Goal: Task Accomplishment & Management: Complete application form

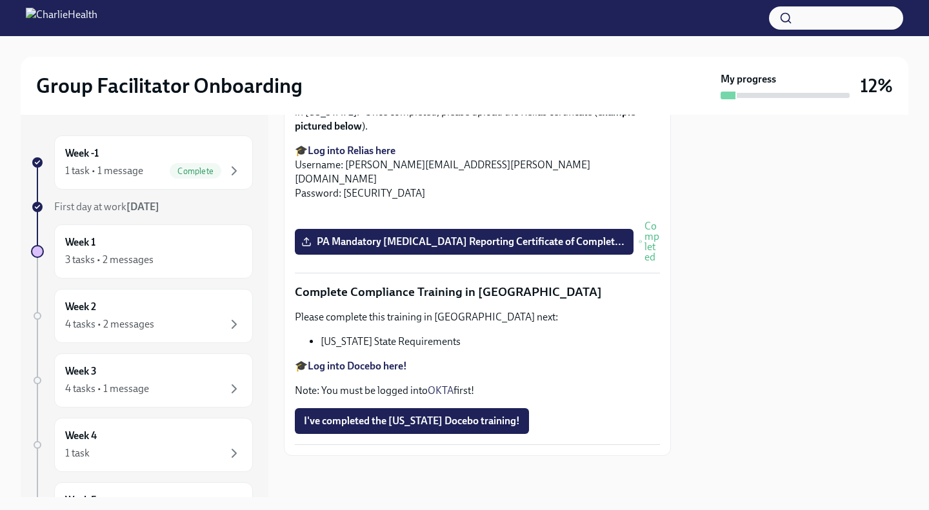
scroll to position [2817, 0]
click at [396, 419] on span "I've completed the [US_STATE] Docebo training!" at bounding box center [412, 421] width 216 height 13
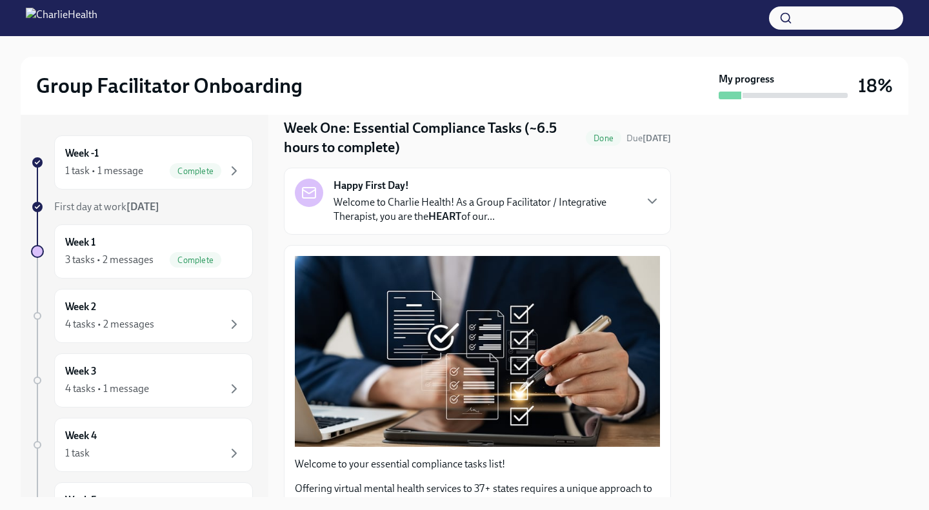
scroll to position [0, 0]
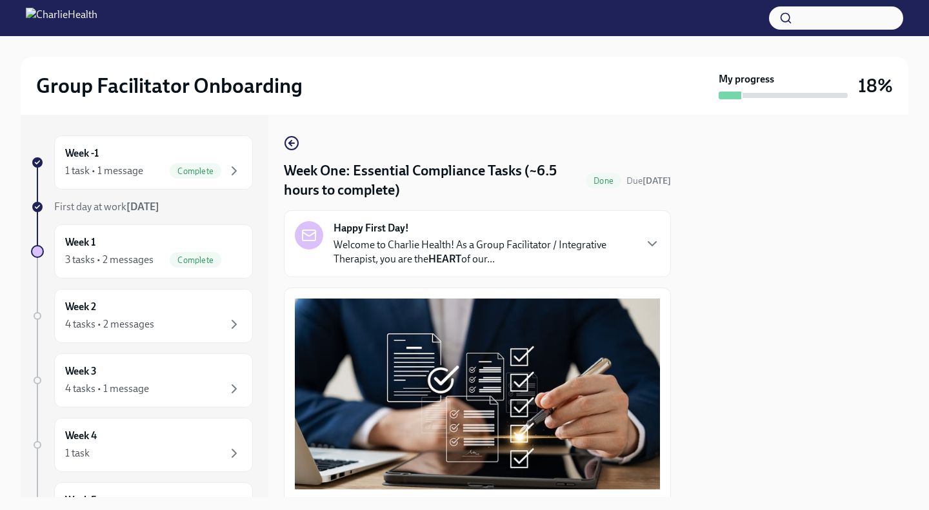
click at [436, 263] on strong "HEART" at bounding box center [444, 259] width 33 height 12
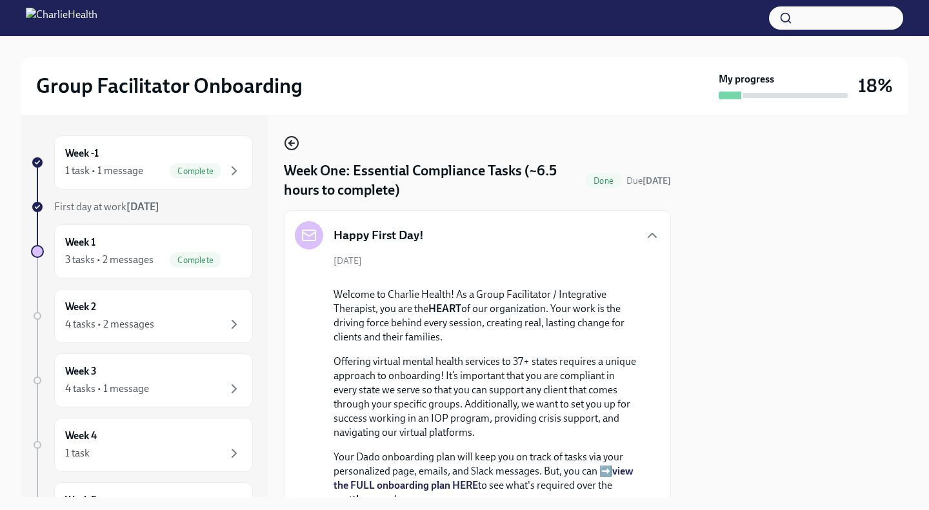
click at [295, 148] on circle "button" at bounding box center [291, 143] width 13 height 13
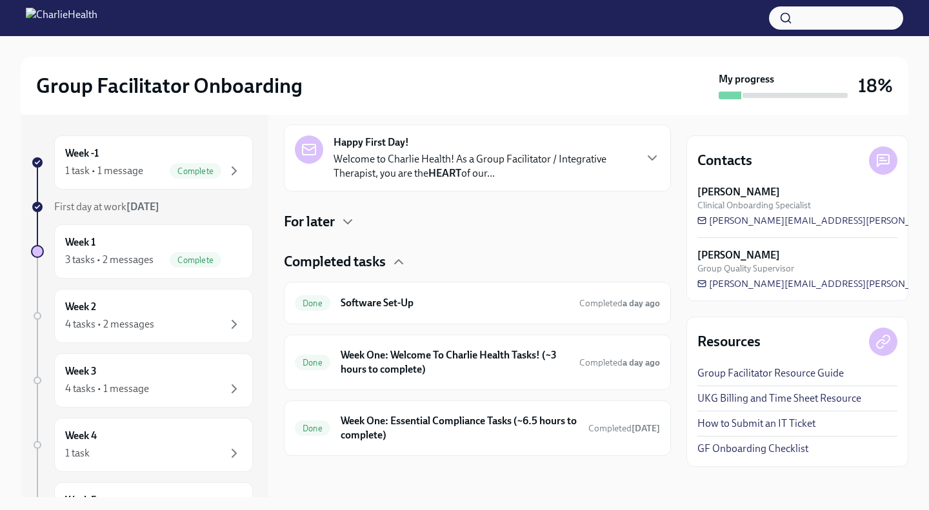
scroll to position [203, 0]
click at [337, 221] on div "For later" at bounding box center [477, 222] width 387 height 19
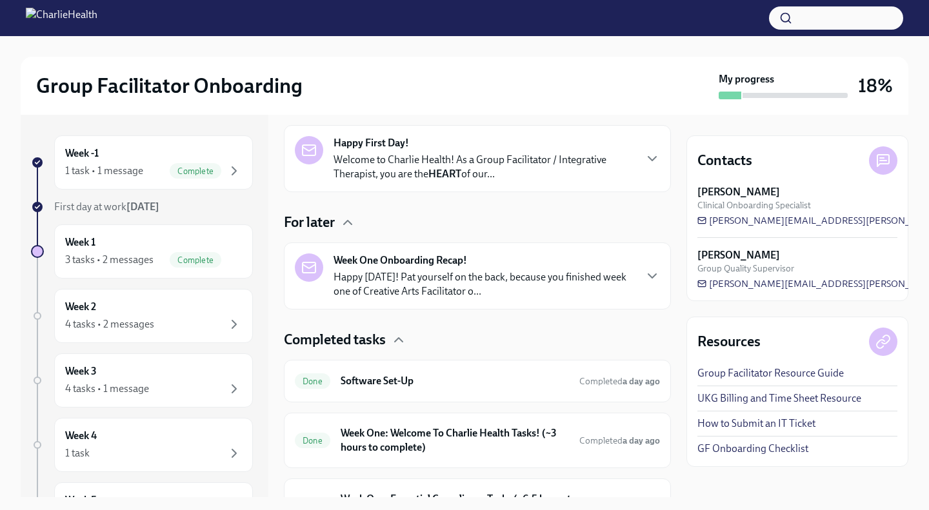
click at [410, 283] on p "Happy [DATE]! Pat yourself on the back, because you finished week one of Creati…" at bounding box center [483, 284] width 301 height 28
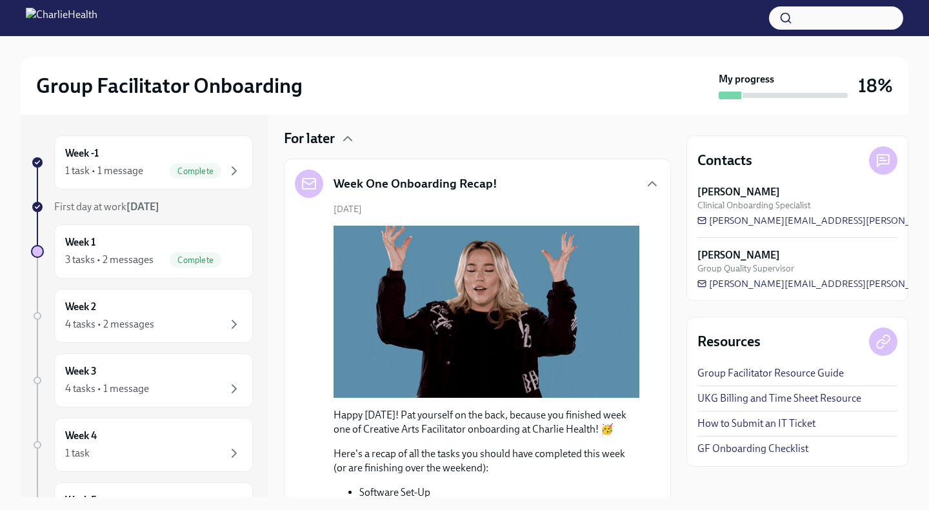
scroll to position [282, 0]
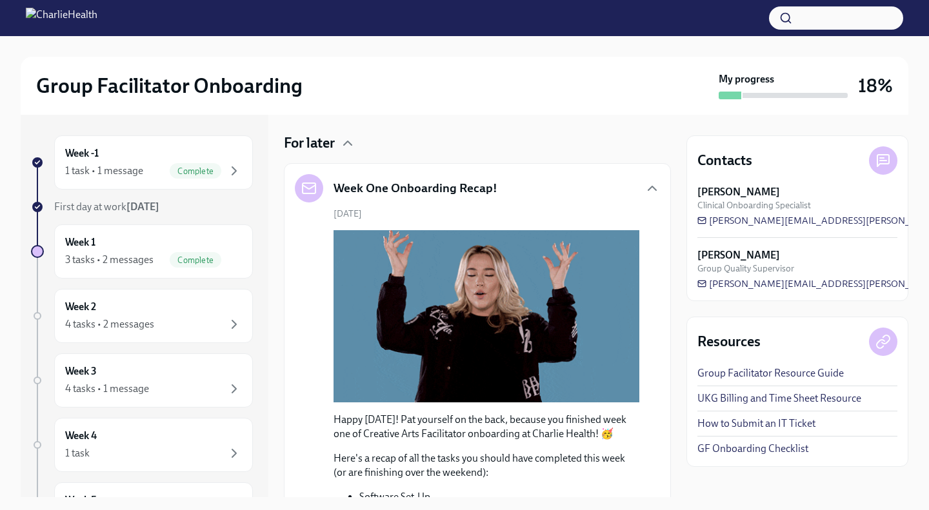
click at [525, 193] on div "Week One Onboarding Recap!" at bounding box center [477, 188] width 365 height 28
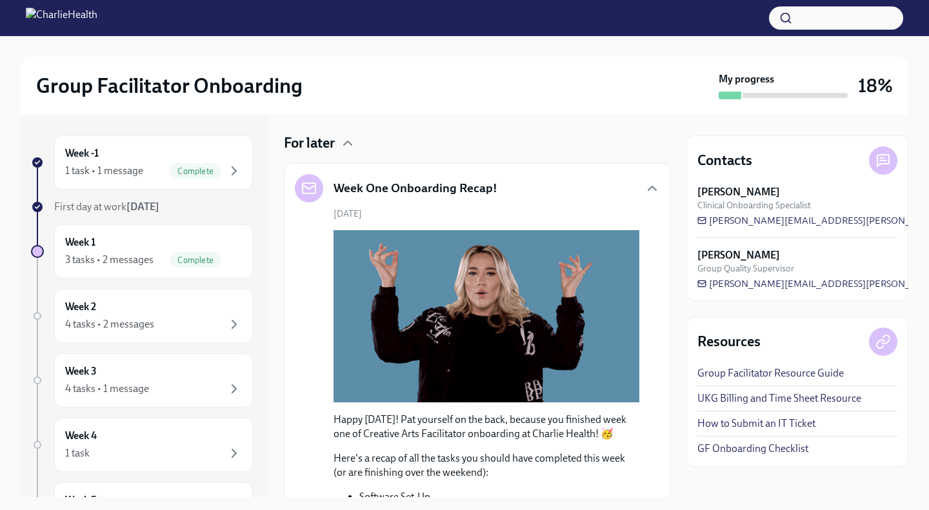
click at [488, 187] on h5 "Week One Onboarding Recap!" at bounding box center [415, 188] width 164 height 17
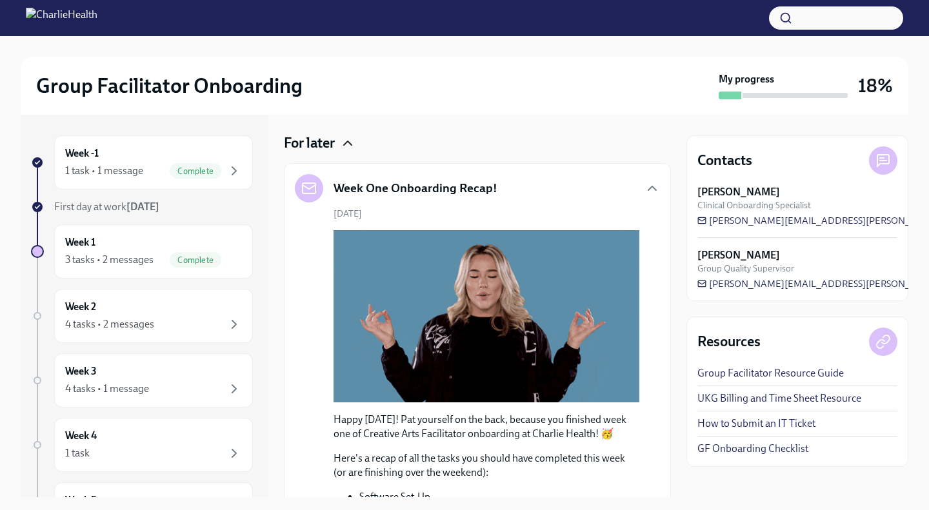
click at [342, 138] on icon "button" at bounding box center [347, 142] width 15 height 15
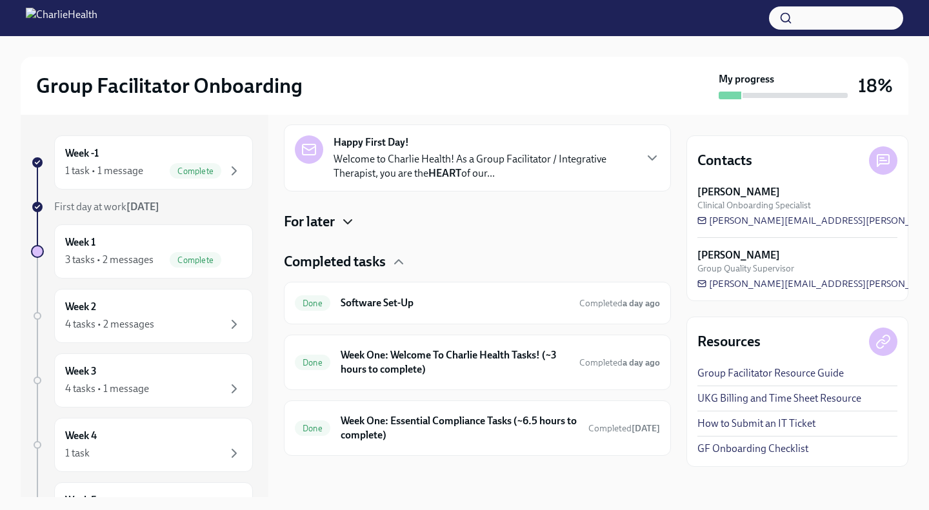
scroll to position [203, 0]
click at [168, 303] on div "Week 2 4 tasks • 2 messages" at bounding box center [153, 316] width 177 height 32
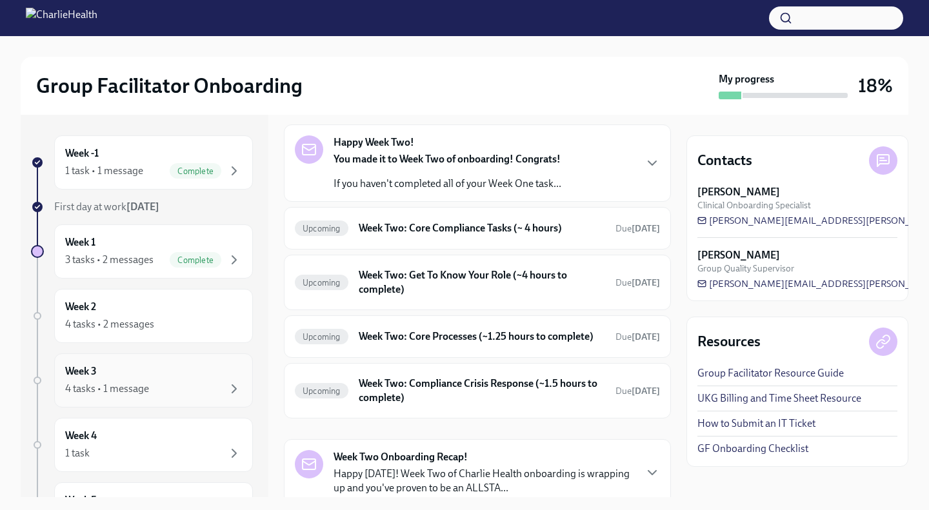
click at [168, 372] on div "Week 3 4 tasks • 1 message" at bounding box center [153, 380] width 177 height 32
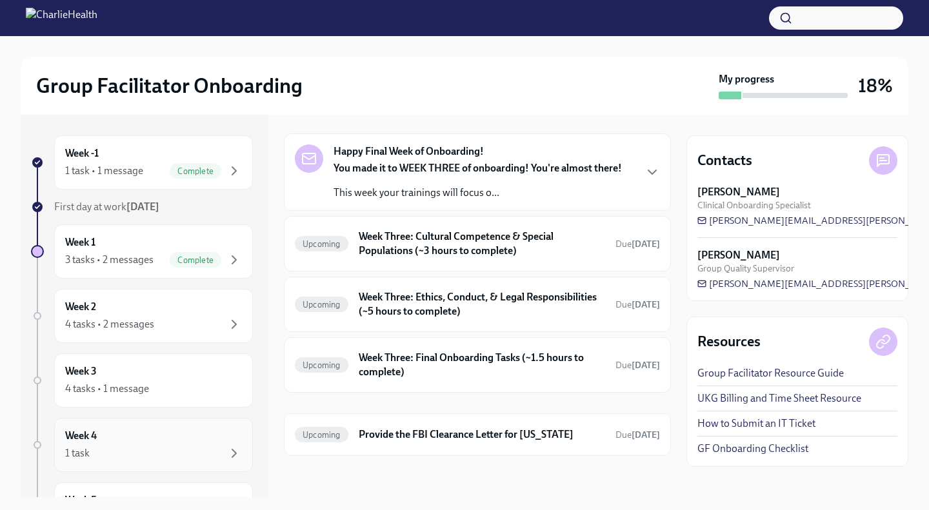
click at [162, 437] on div "Week 4 1 task" at bounding box center [153, 445] width 177 height 32
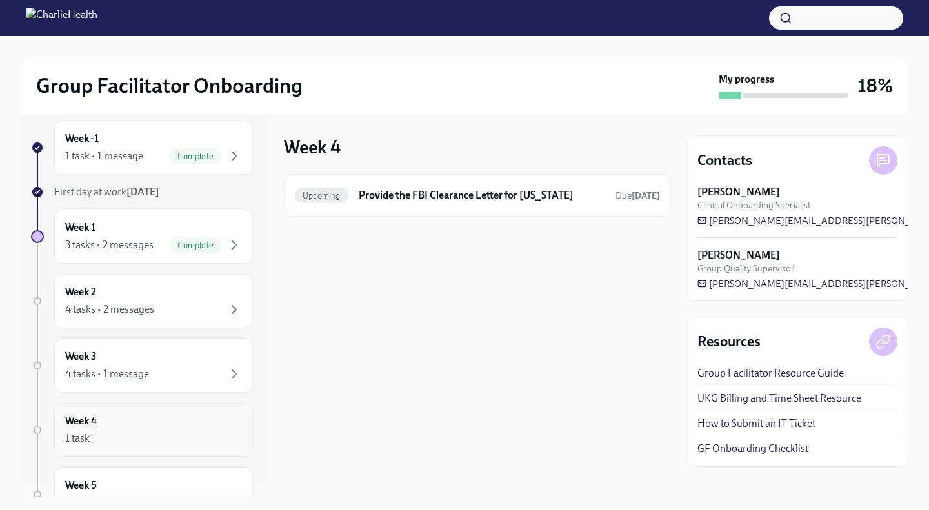
scroll to position [6, 0]
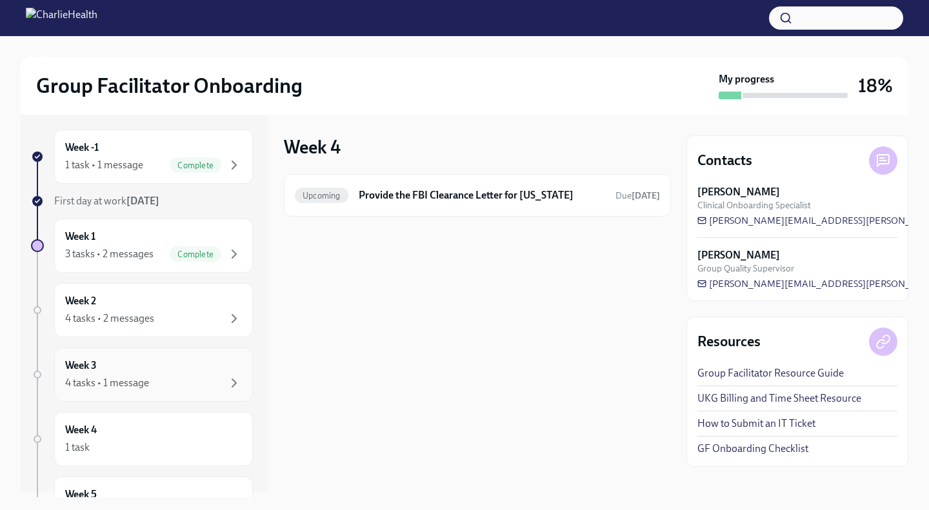
click at [164, 384] on div "4 tasks • 1 message" at bounding box center [153, 382] width 177 height 15
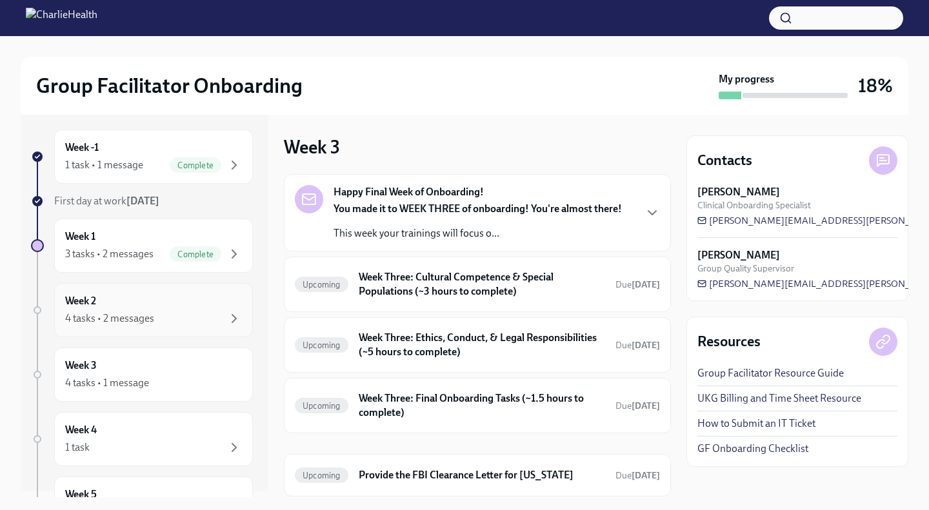
click at [191, 301] on div "Week 2 4 tasks • 2 messages" at bounding box center [153, 310] width 177 height 32
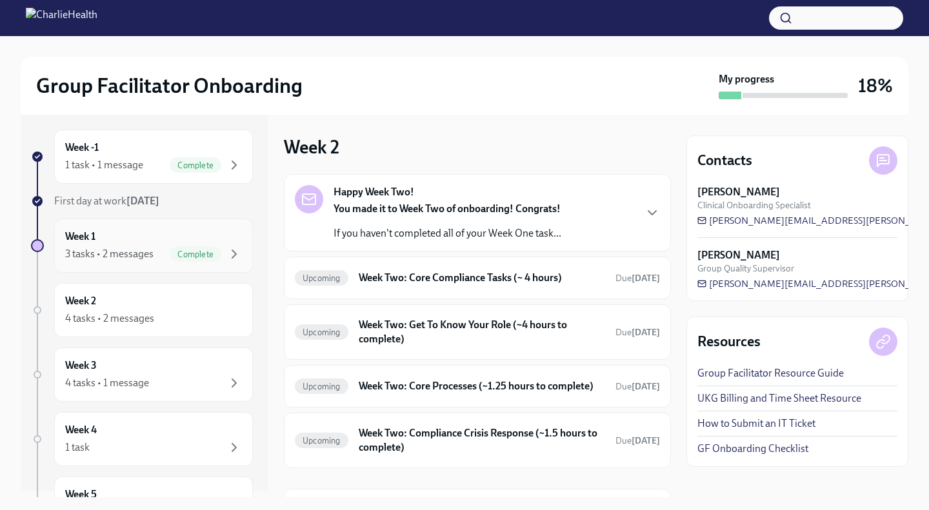
click at [170, 248] on div "Complete" at bounding box center [206, 253] width 72 height 15
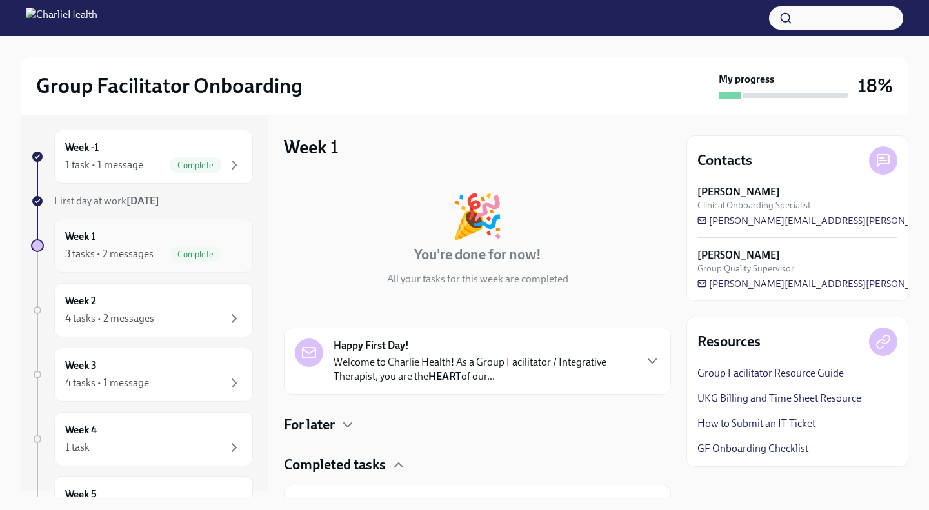
click at [170, 248] on div "Complete" at bounding box center [206, 253] width 72 height 15
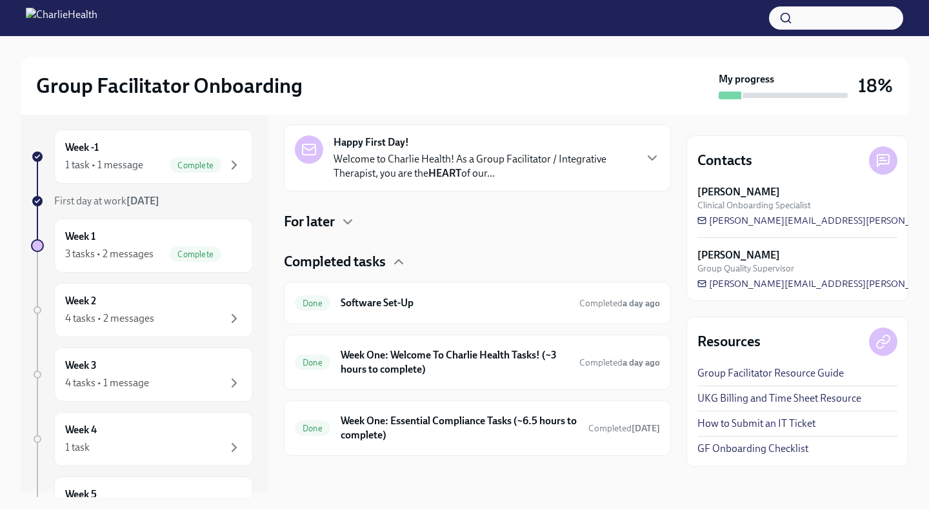
click at [353, 270] on h4 "Completed tasks" at bounding box center [335, 261] width 102 height 19
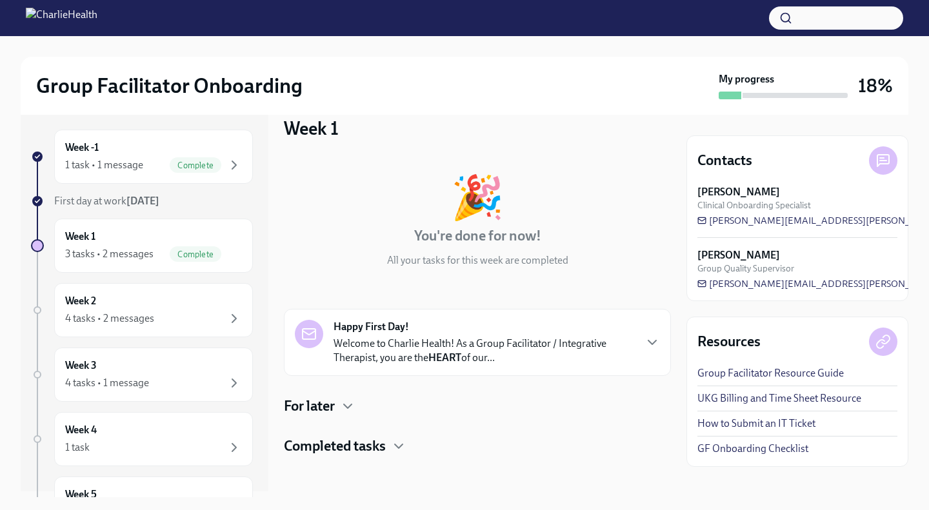
scroll to position [19, 0]
click at [200, 229] on div "Week 1 3 tasks • 2 messages Complete" at bounding box center [153, 246] width 199 height 54
click at [357, 332] on strong "Happy First Day!" at bounding box center [370, 327] width 75 height 14
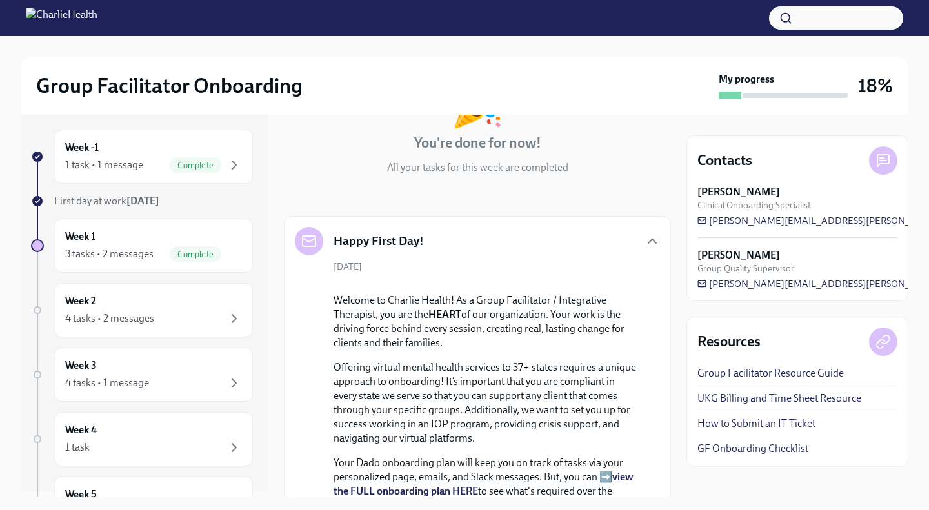
scroll to position [96, 0]
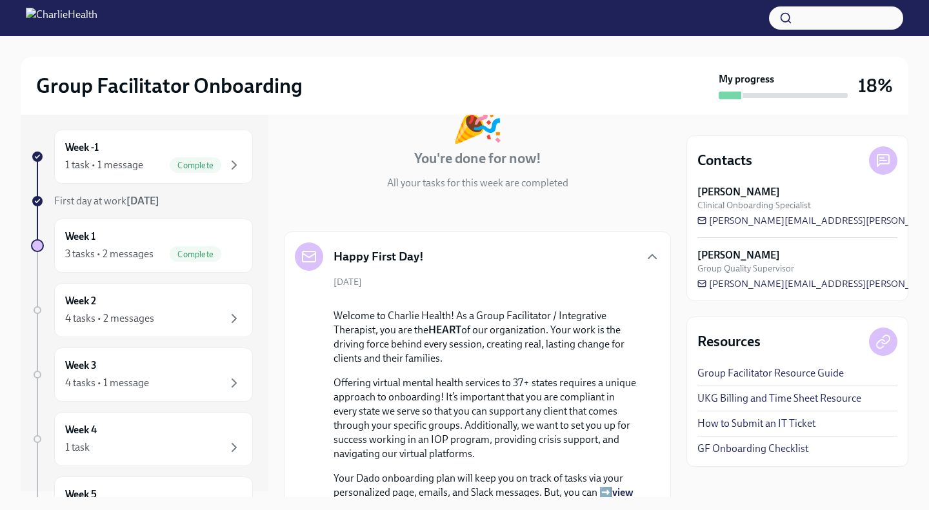
click at [629, 258] on div "Happy First Day!" at bounding box center [477, 257] width 365 height 28
click at [644, 257] on icon "button" at bounding box center [651, 256] width 15 height 15
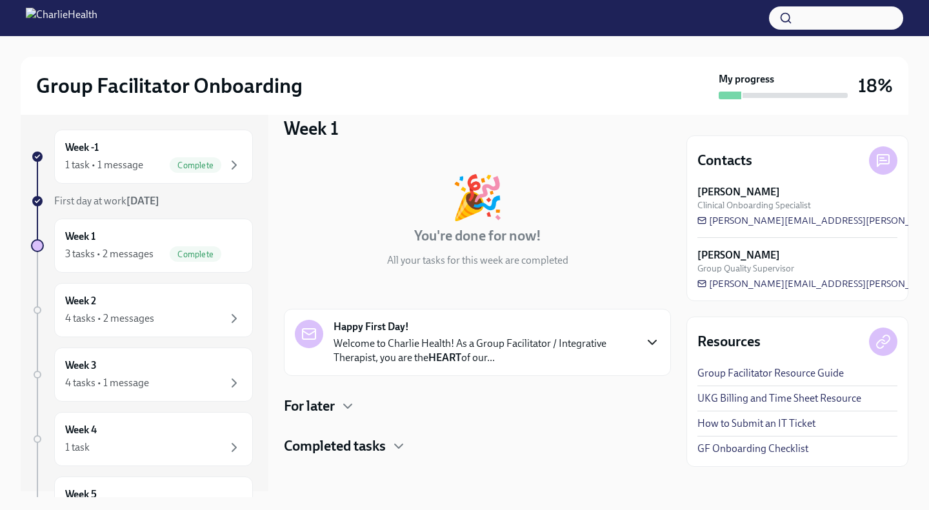
scroll to position [19, 0]
click at [344, 405] on icon "button" at bounding box center [347, 406] width 15 height 15
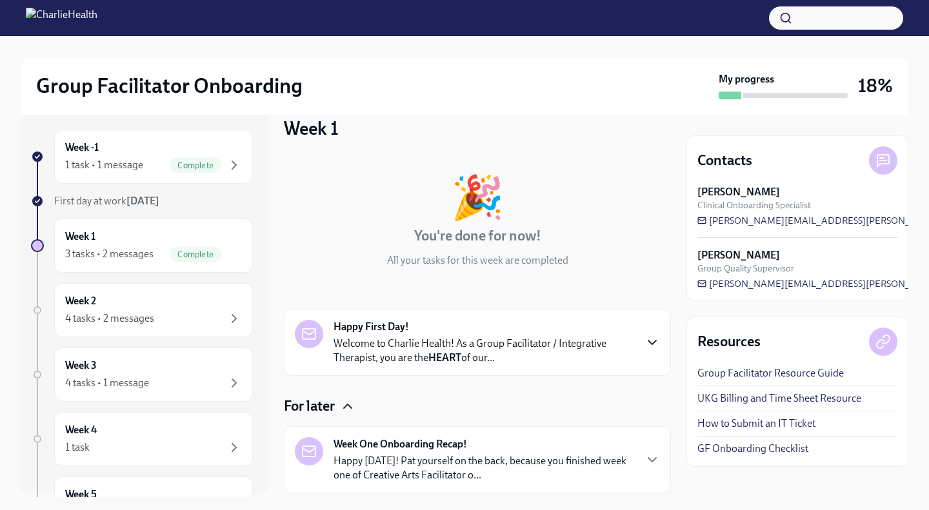
click at [344, 405] on icon "button" at bounding box center [347, 406] width 15 height 15
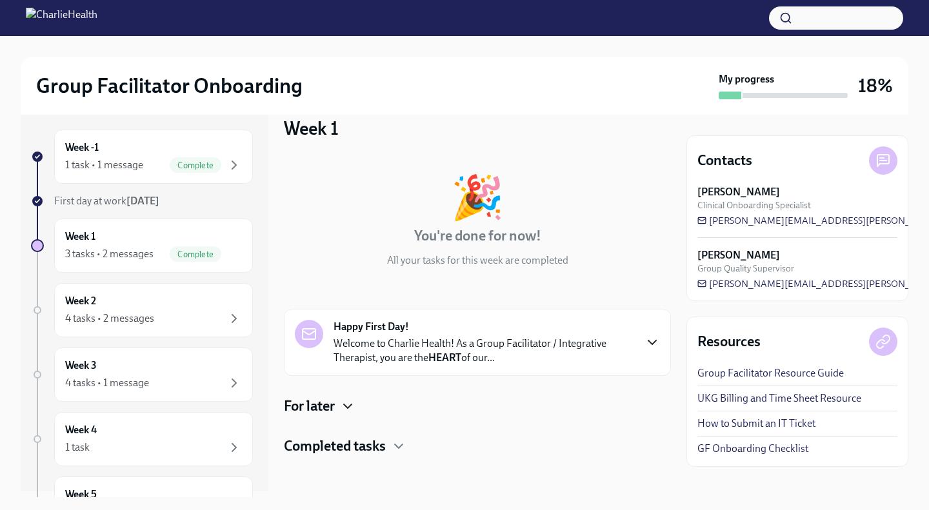
click at [371, 448] on h4 "Completed tasks" at bounding box center [335, 446] width 102 height 19
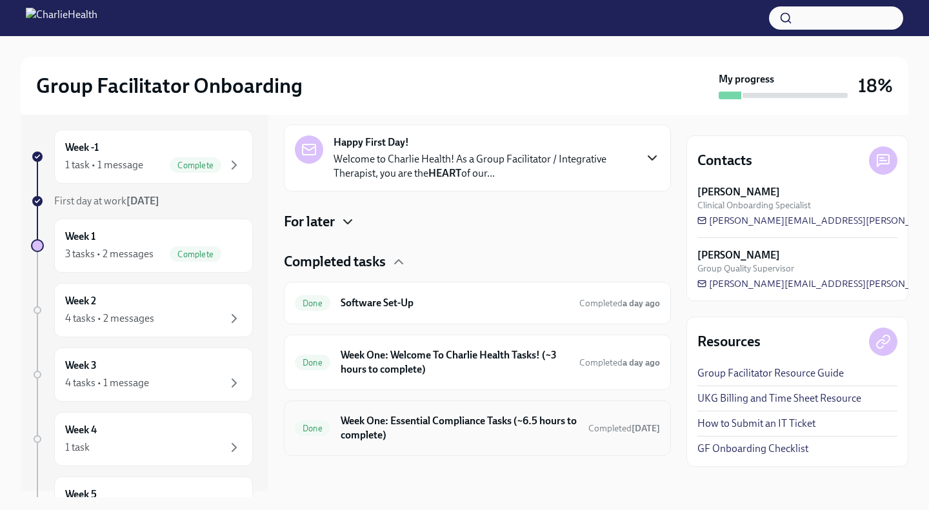
click at [422, 444] on div "Done Week One: Essential Compliance Tasks (~6.5 hours to complete) Completed [D…" at bounding box center [477, 428] width 365 height 34
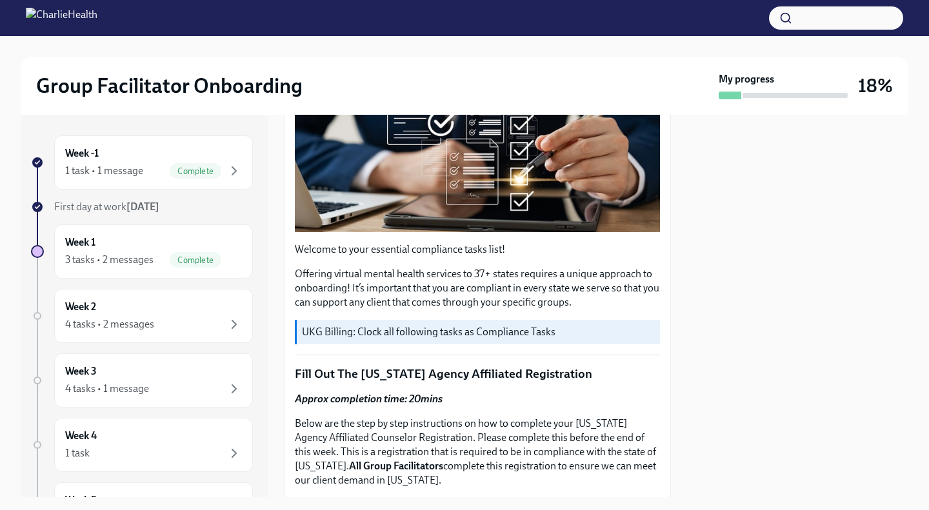
scroll to position [258, 0]
